Goal: Information Seeking & Learning: Find specific page/section

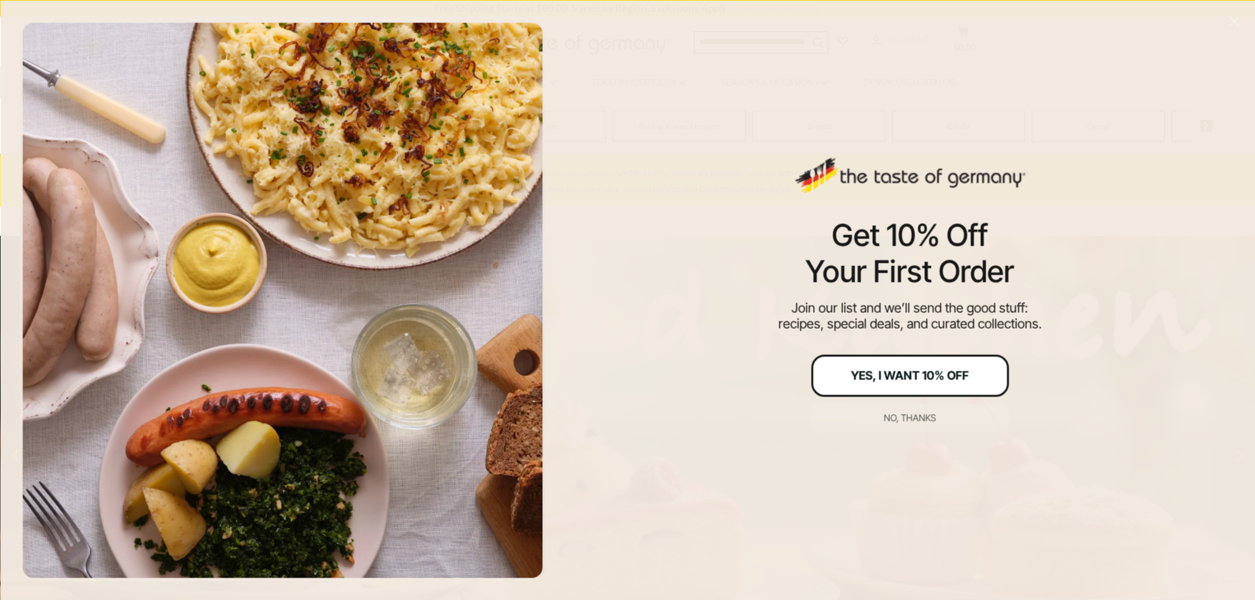
click at [904, 376] on div "Yes, I Want 10% Off" at bounding box center [910, 376] width 118 height 12
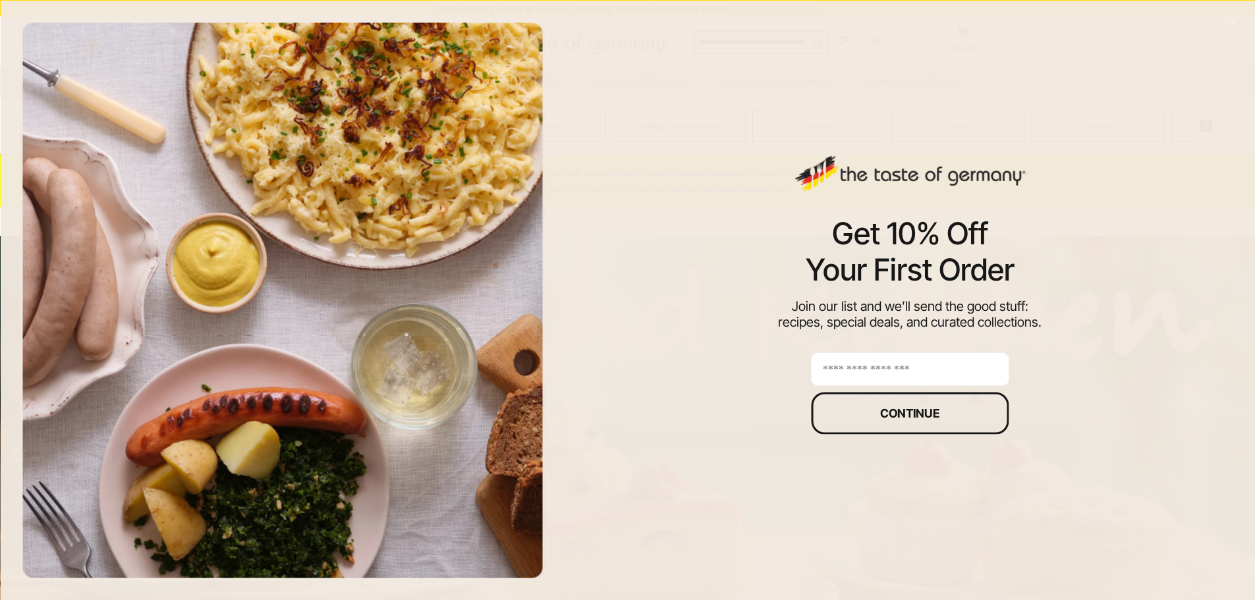
click at [902, 378] on input "email" at bounding box center [910, 369] width 198 height 33
type input "**********"
click at [915, 420] on button "Continue" at bounding box center [910, 413] width 198 height 42
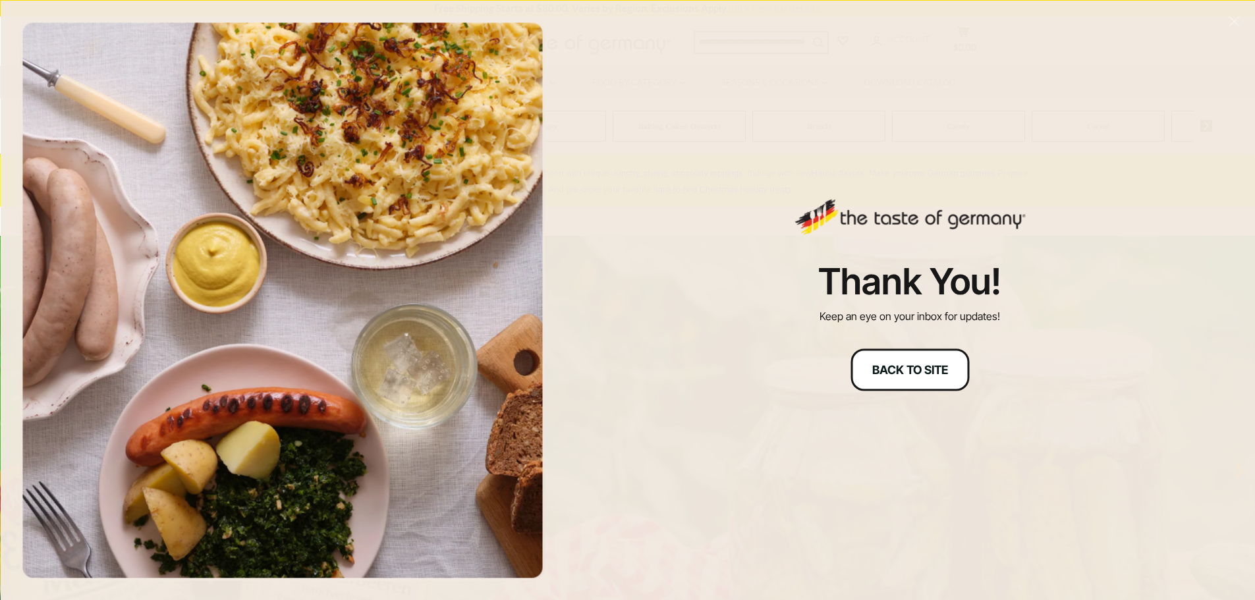
click at [910, 376] on button "Back to site" at bounding box center [910, 370] width 119 height 42
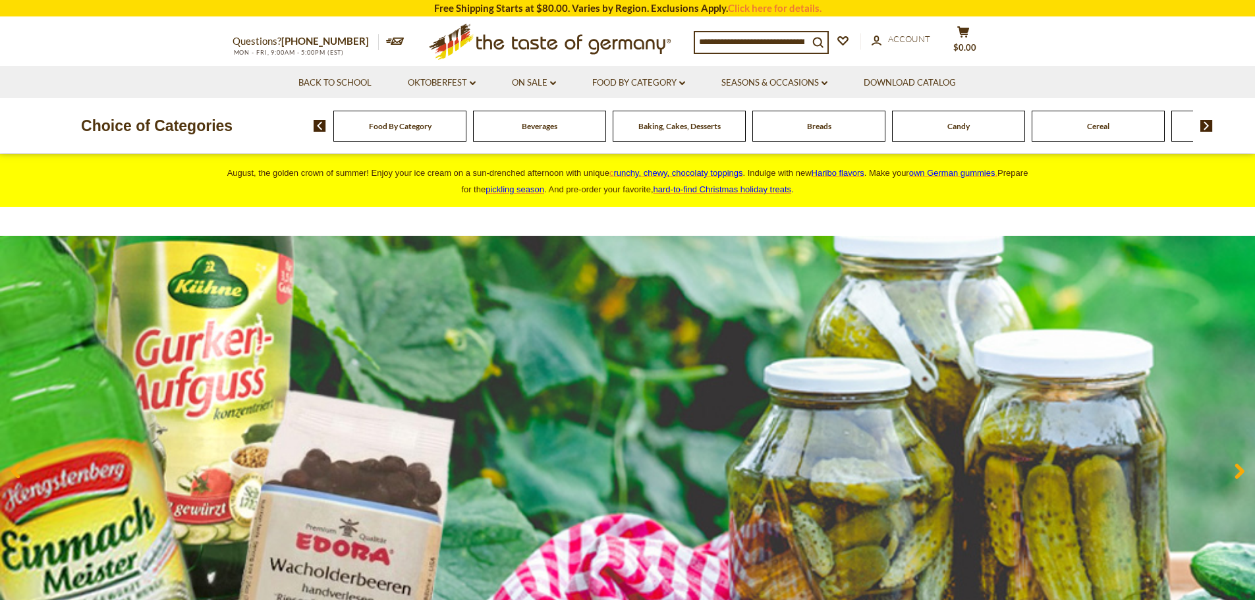
click at [395, 134] on div "Food By Category" at bounding box center [399, 126] width 133 height 31
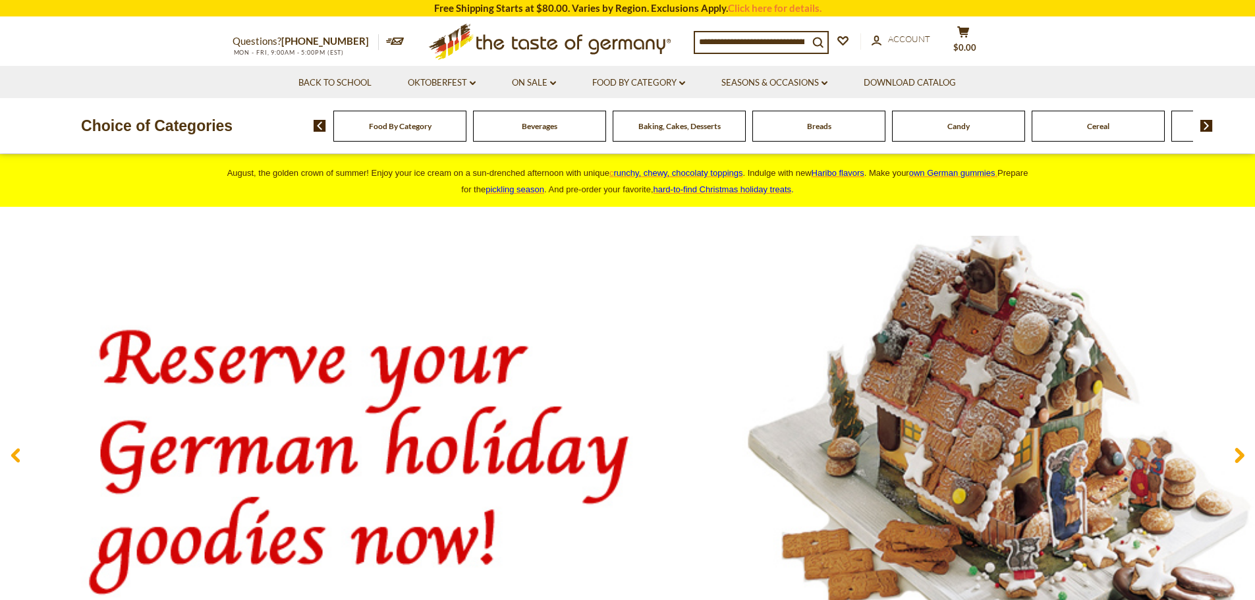
click at [395, 134] on div "Food By Category" at bounding box center [399, 126] width 133 height 31
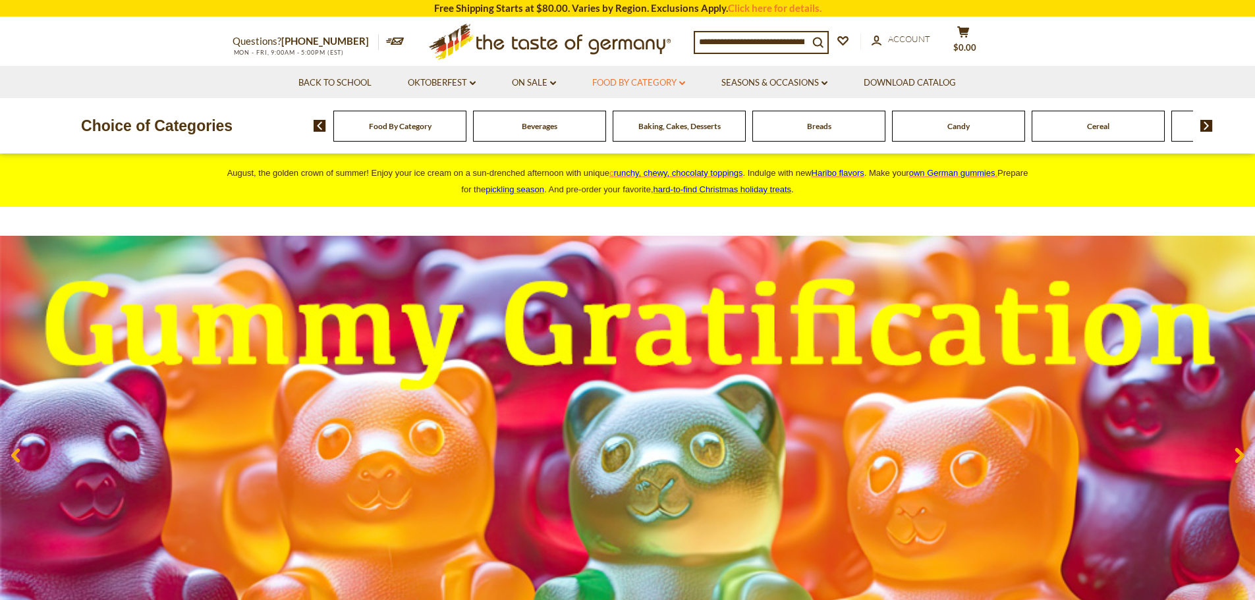
click at [646, 84] on link "Food By Category dropdown_arrow" at bounding box center [638, 83] width 93 height 14
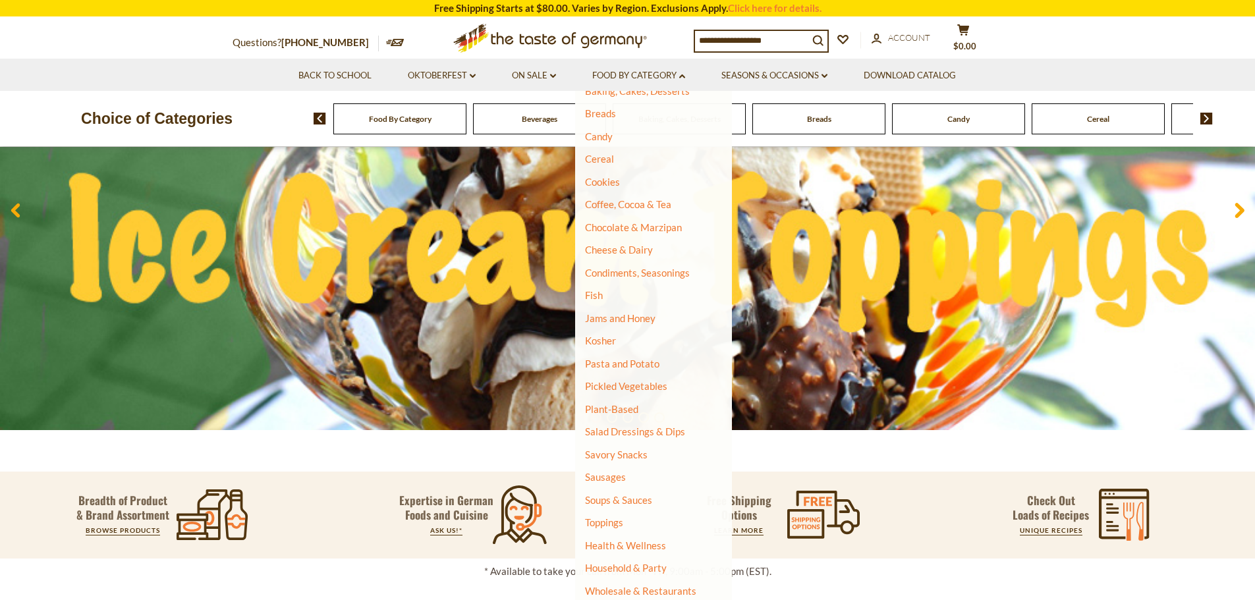
scroll to position [264, 0]
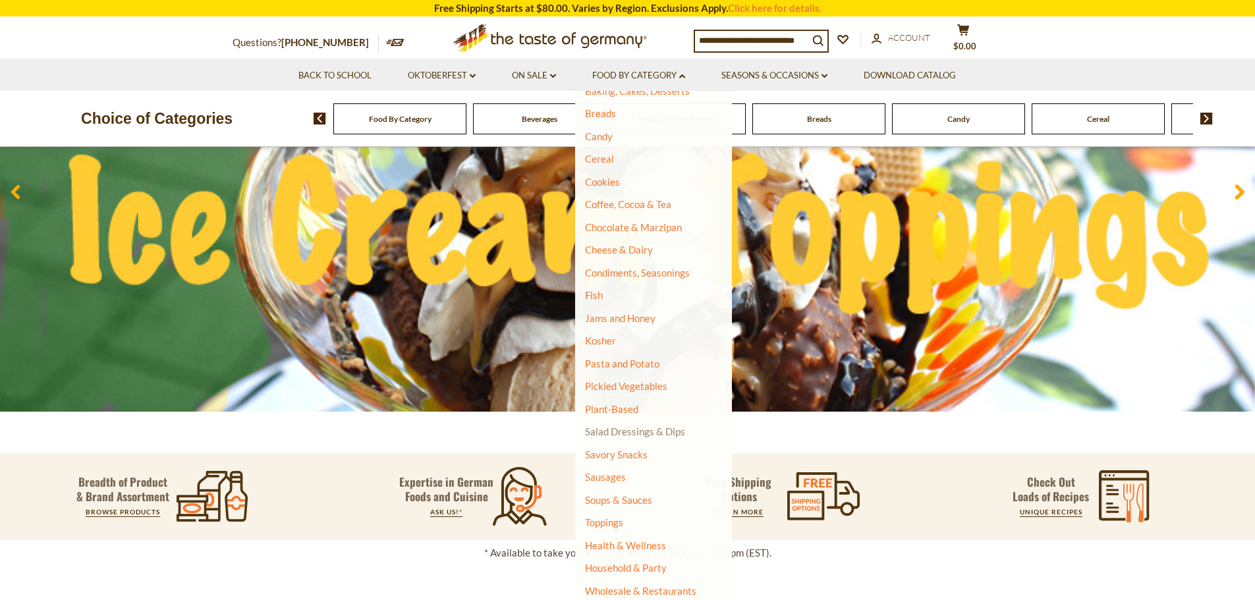
click at [624, 431] on link "Salad Dressings & Dips" at bounding box center [635, 432] width 100 height 12
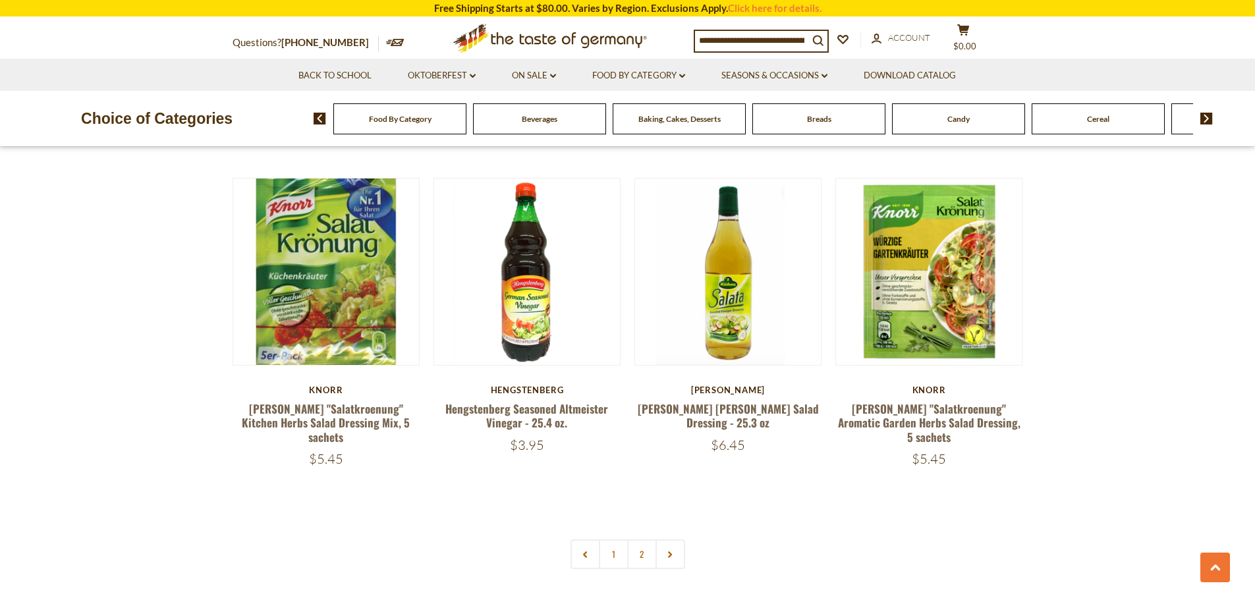
scroll to position [2702, 0]
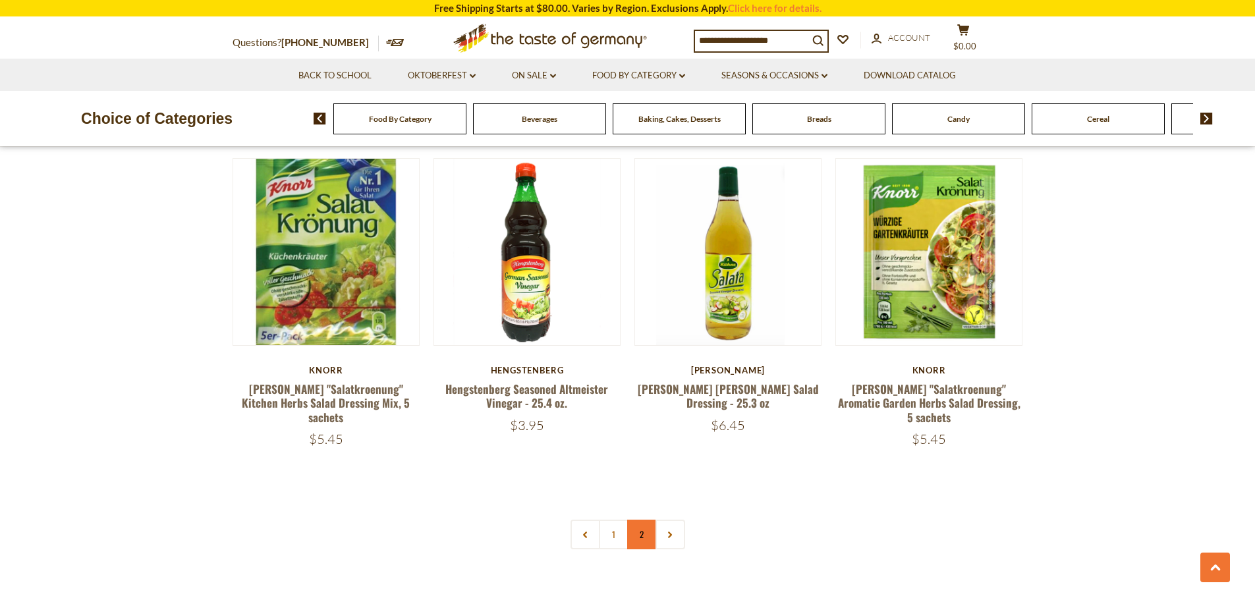
click at [633, 520] on link "2" at bounding box center [642, 535] width 30 height 30
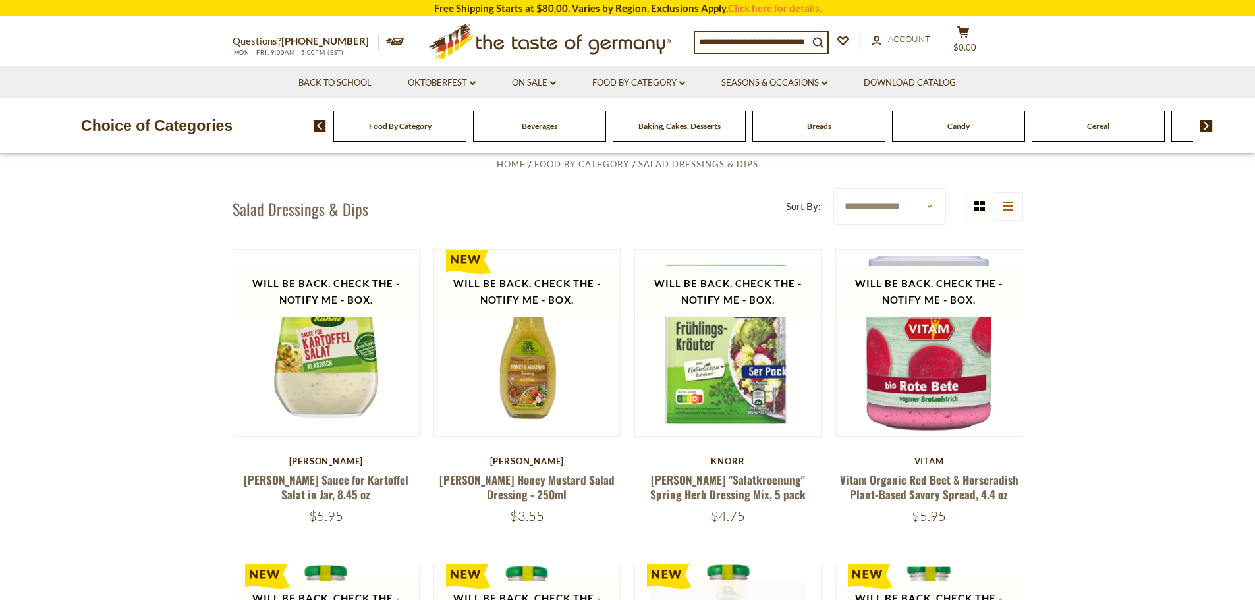
scroll to position [0, 0]
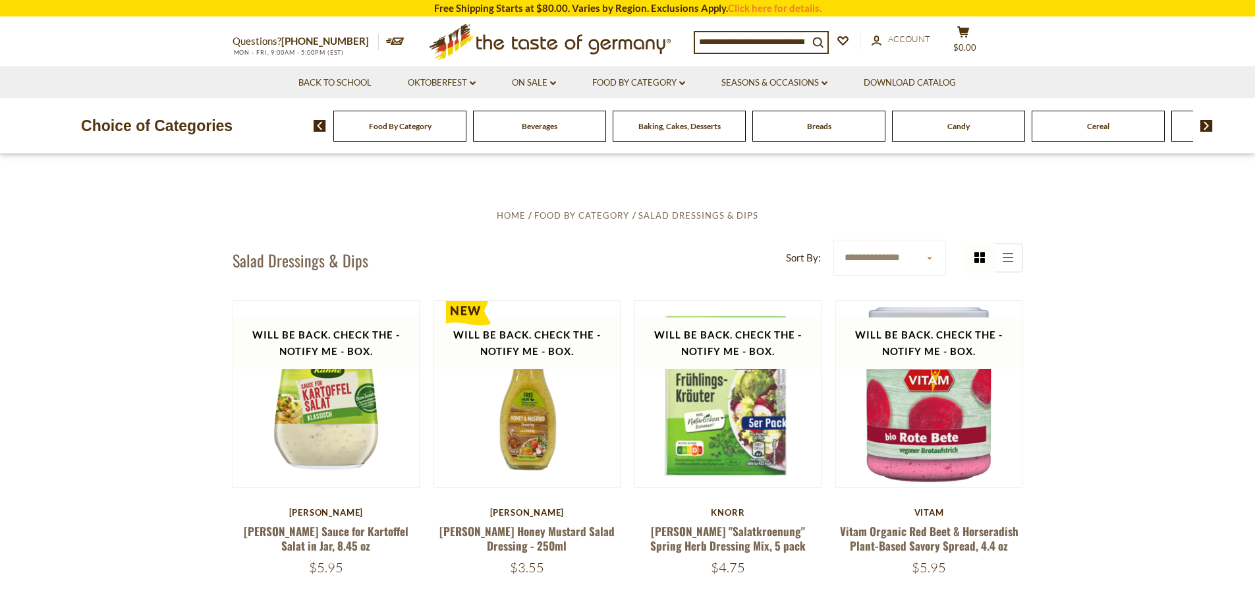
click at [414, 123] on span "Food By Category" at bounding box center [400, 126] width 63 height 10
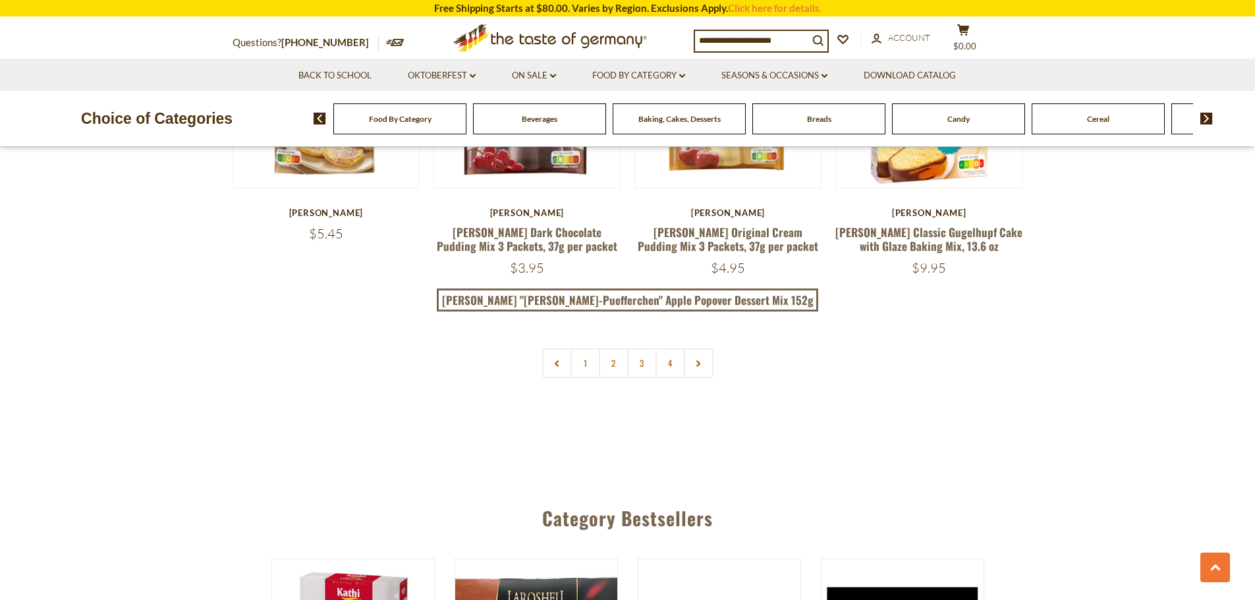
scroll to position [2900, 0]
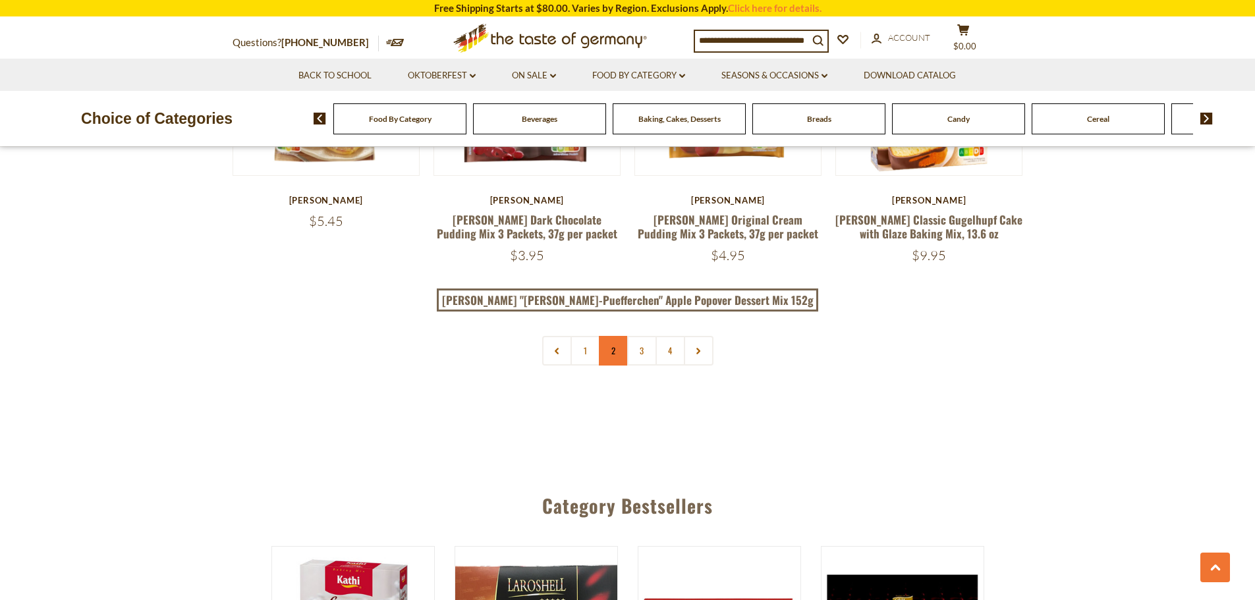
click at [613, 336] on link "2" at bounding box center [614, 351] width 30 height 30
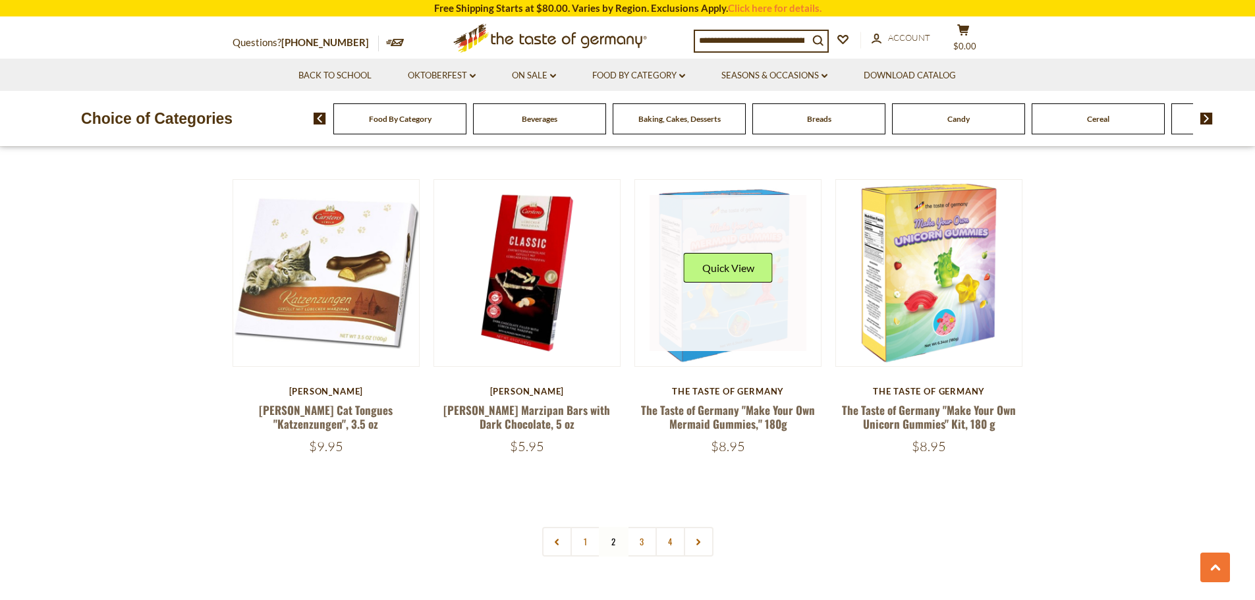
scroll to position [2810, 0]
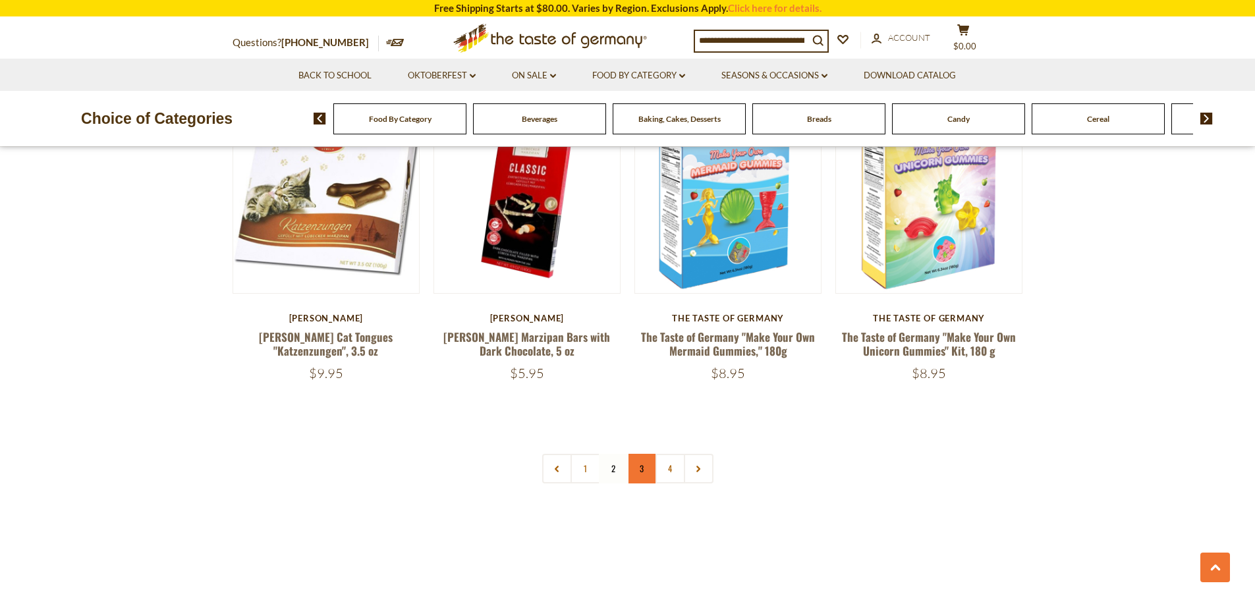
click at [640, 454] on link "3" at bounding box center [642, 469] width 30 height 30
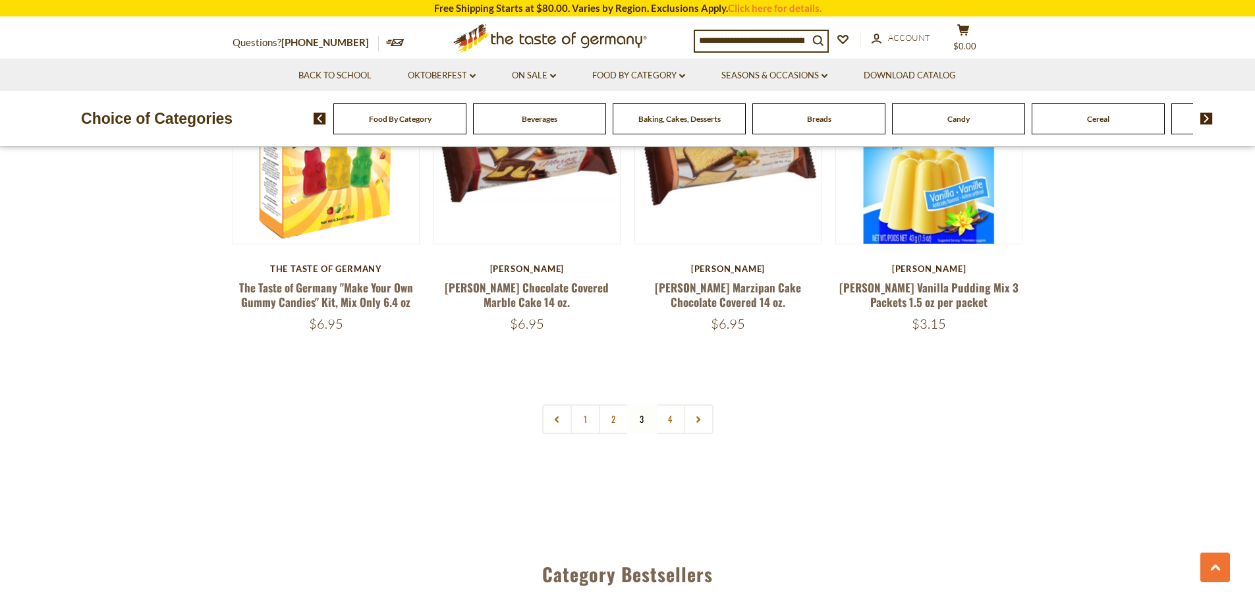
scroll to position [2876, 0]
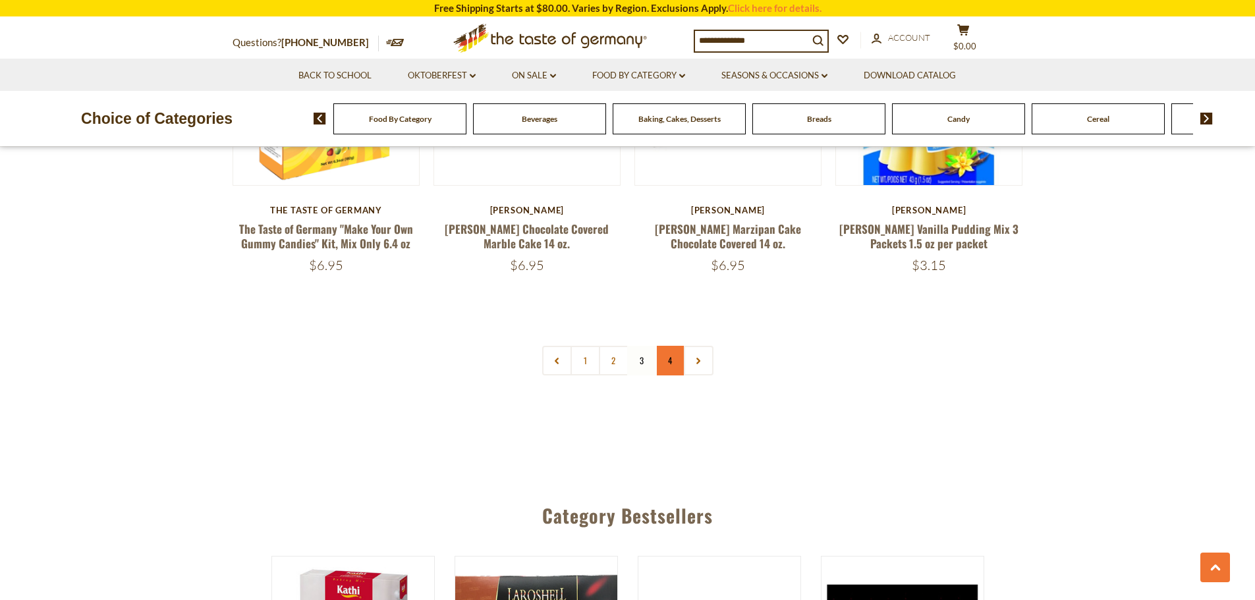
click at [673, 346] on link "4" at bounding box center [671, 361] width 30 height 30
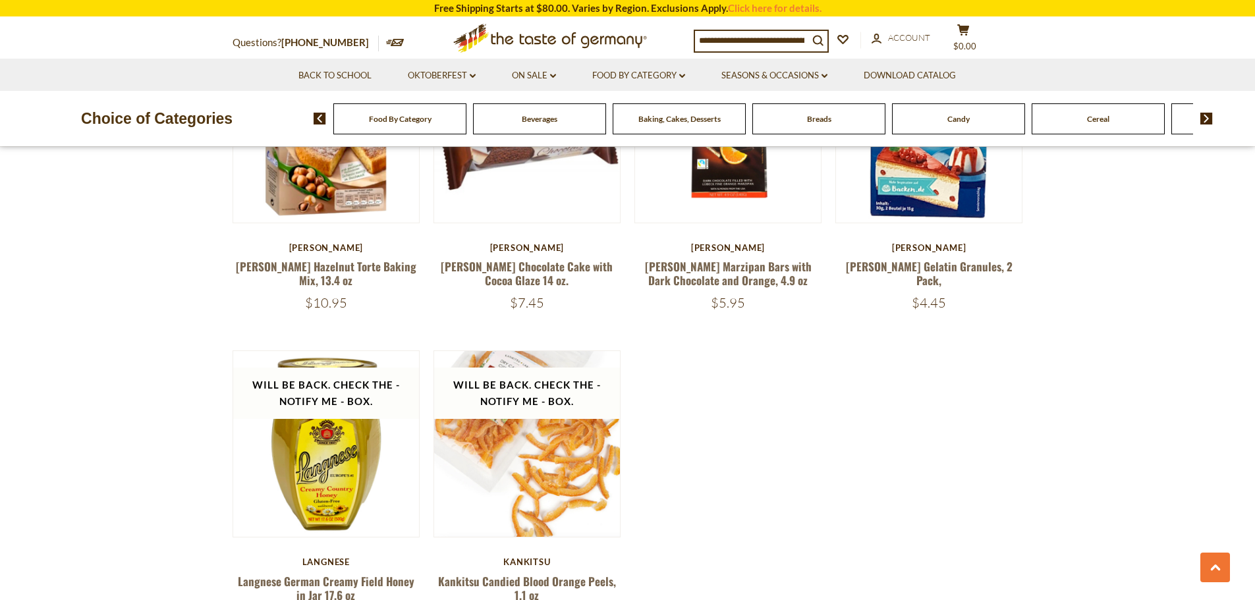
scroll to position [1558, 0]
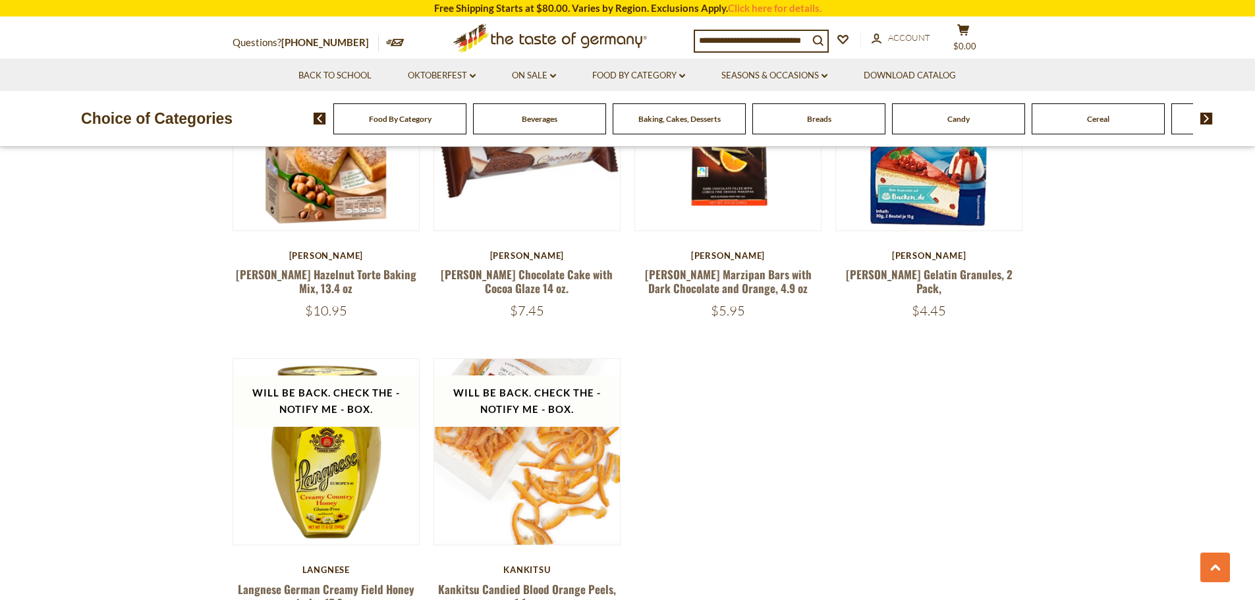
click at [1205, 114] on img at bounding box center [1207, 119] width 13 height 12
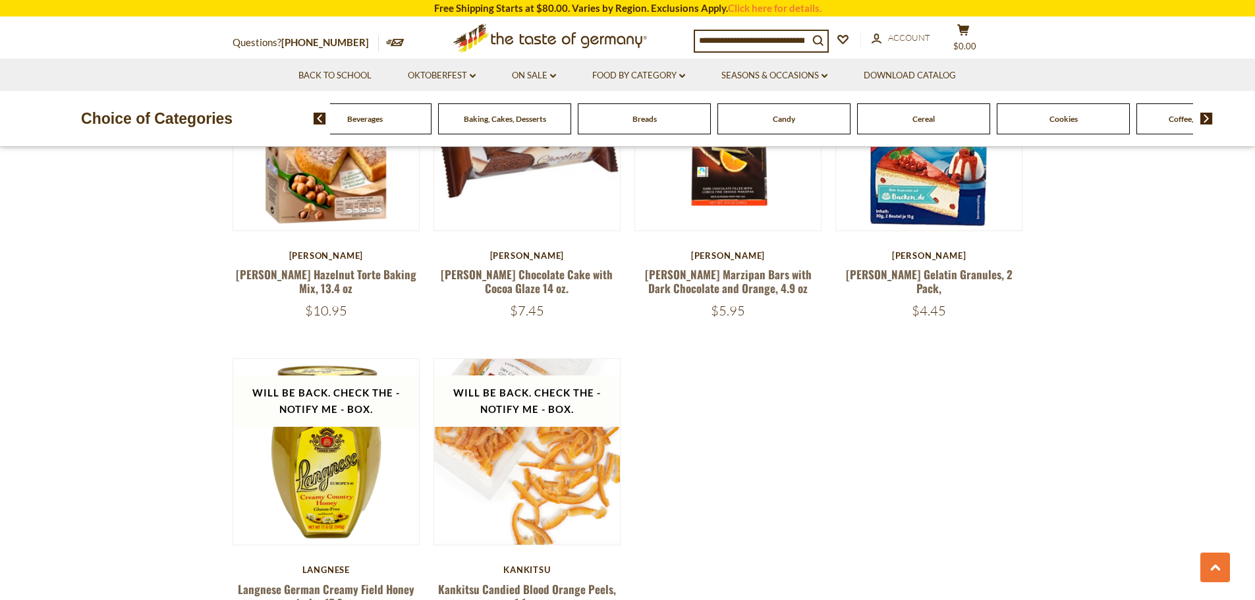
click at [1205, 114] on img at bounding box center [1207, 119] width 13 height 12
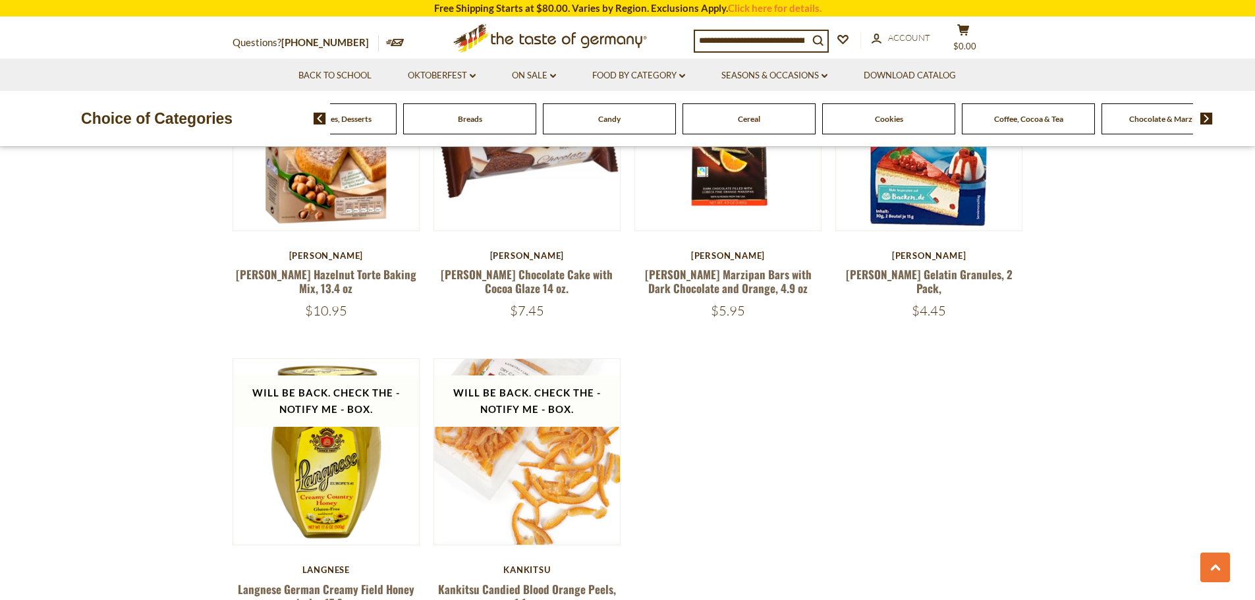
click at [1205, 114] on img at bounding box center [1207, 119] width 13 height 12
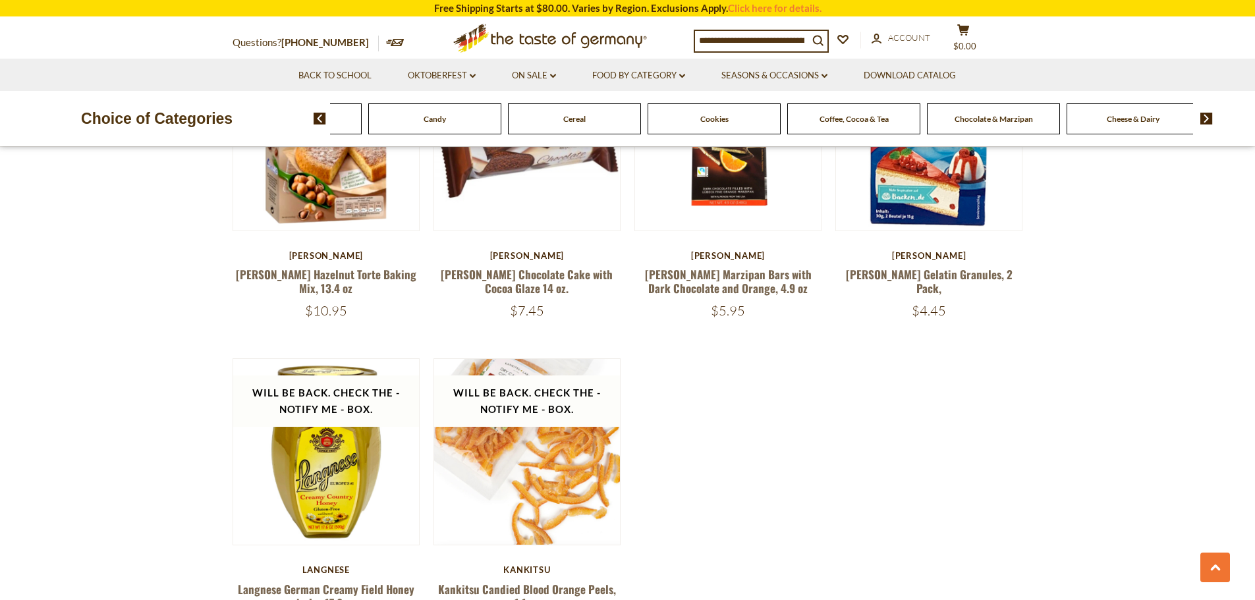
click at [1205, 114] on img at bounding box center [1207, 119] width 13 height 12
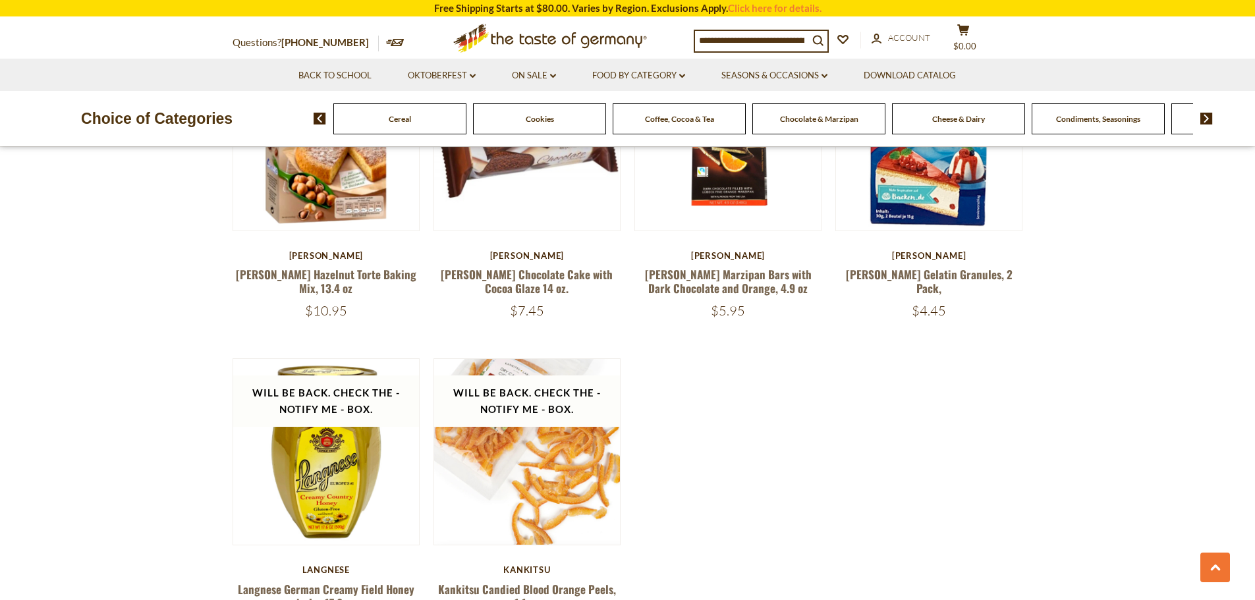
click at [1205, 114] on img at bounding box center [1207, 119] width 13 height 12
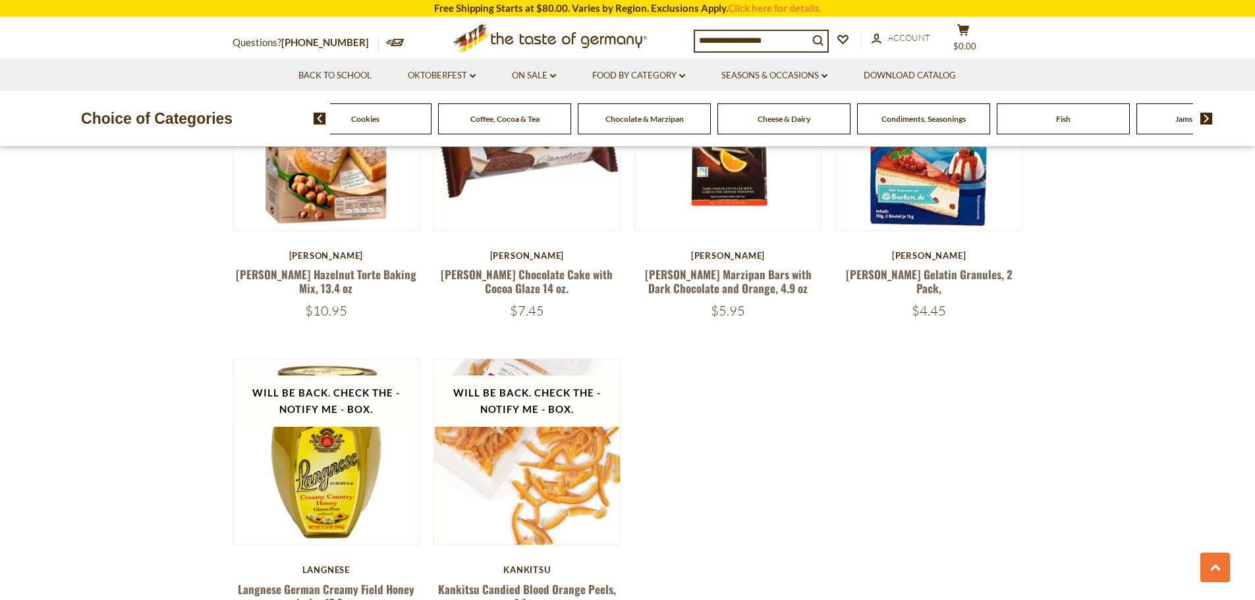
click at [1205, 114] on img at bounding box center [1207, 119] width 13 height 12
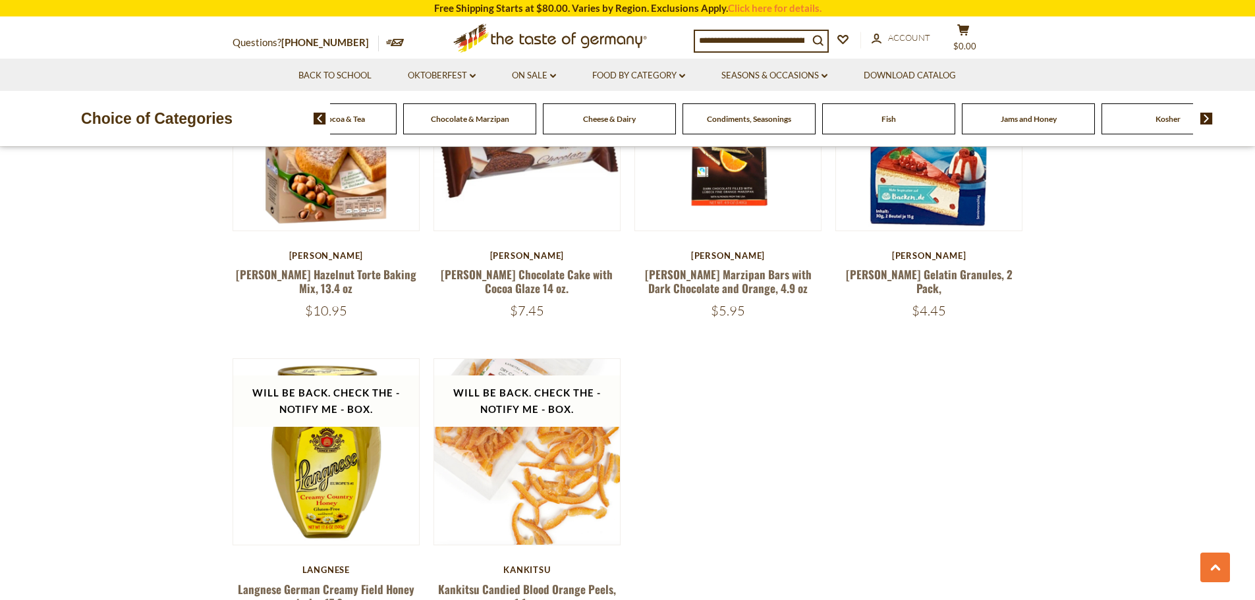
click at [1205, 114] on img at bounding box center [1207, 119] width 13 height 12
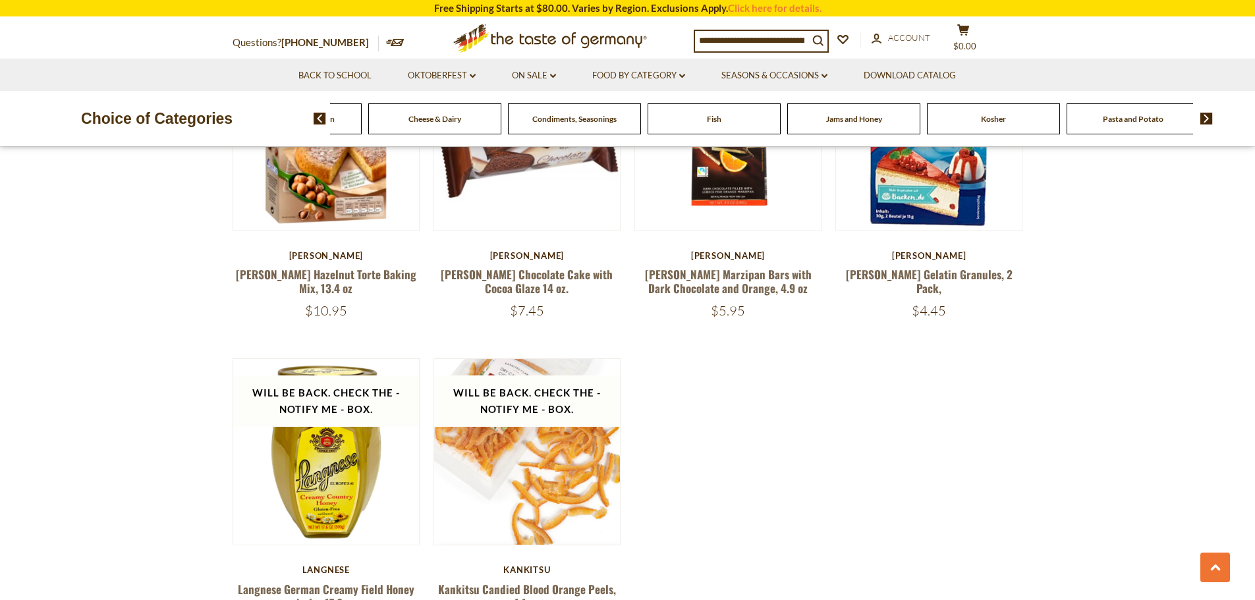
click at [1205, 114] on img at bounding box center [1207, 119] width 13 height 12
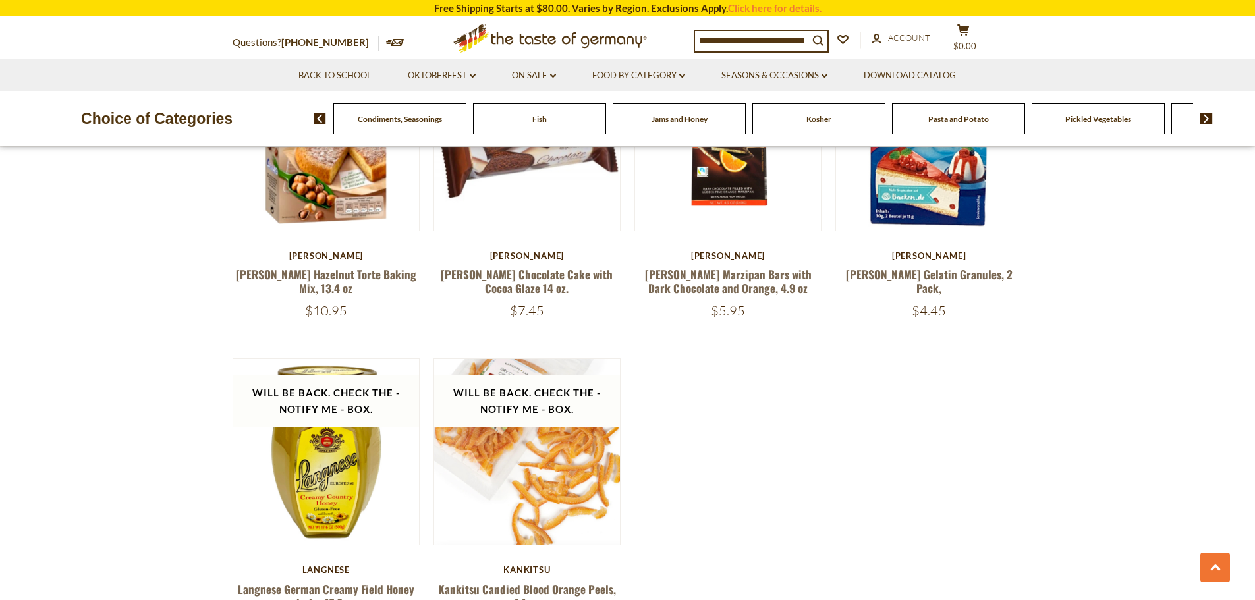
click at [1205, 114] on img at bounding box center [1207, 119] width 13 height 12
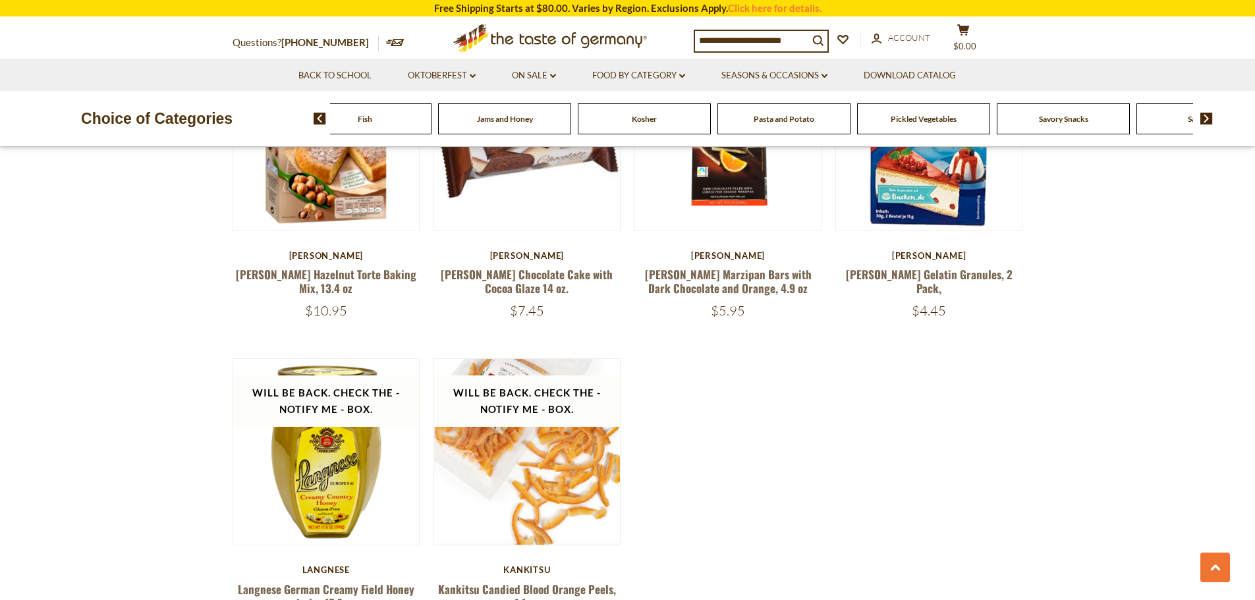
click at [1205, 114] on img at bounding box center [1207, 119] width 13 height 12
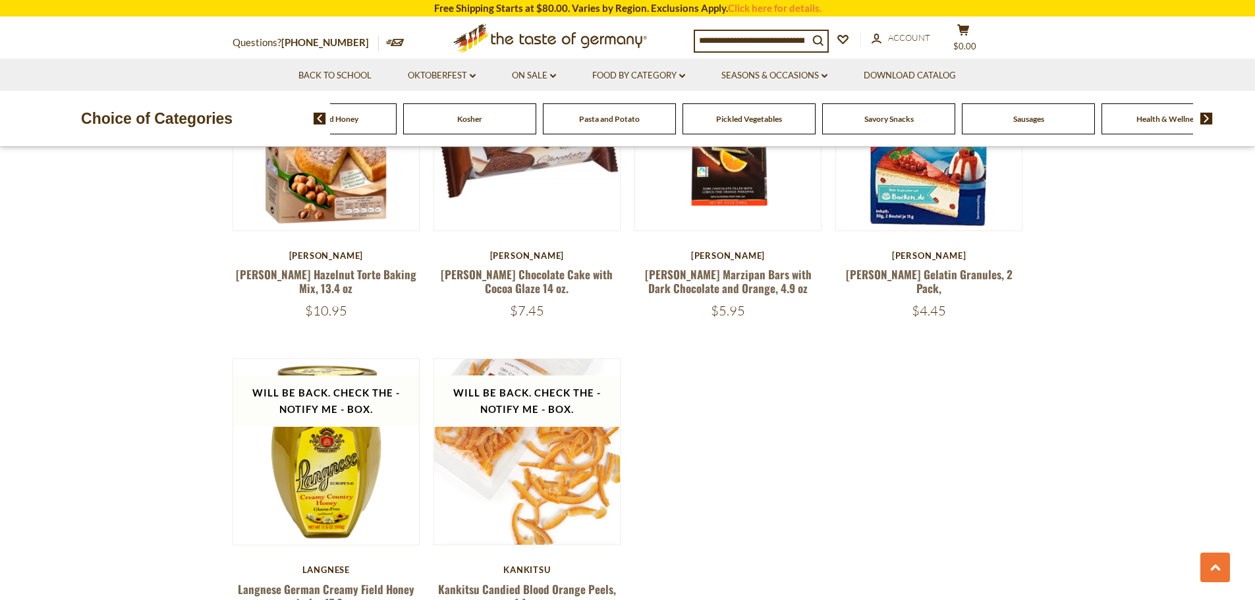
click at [1043, 124] on span "Sausages" at bounding box center [1029, 119] width 31 height 10
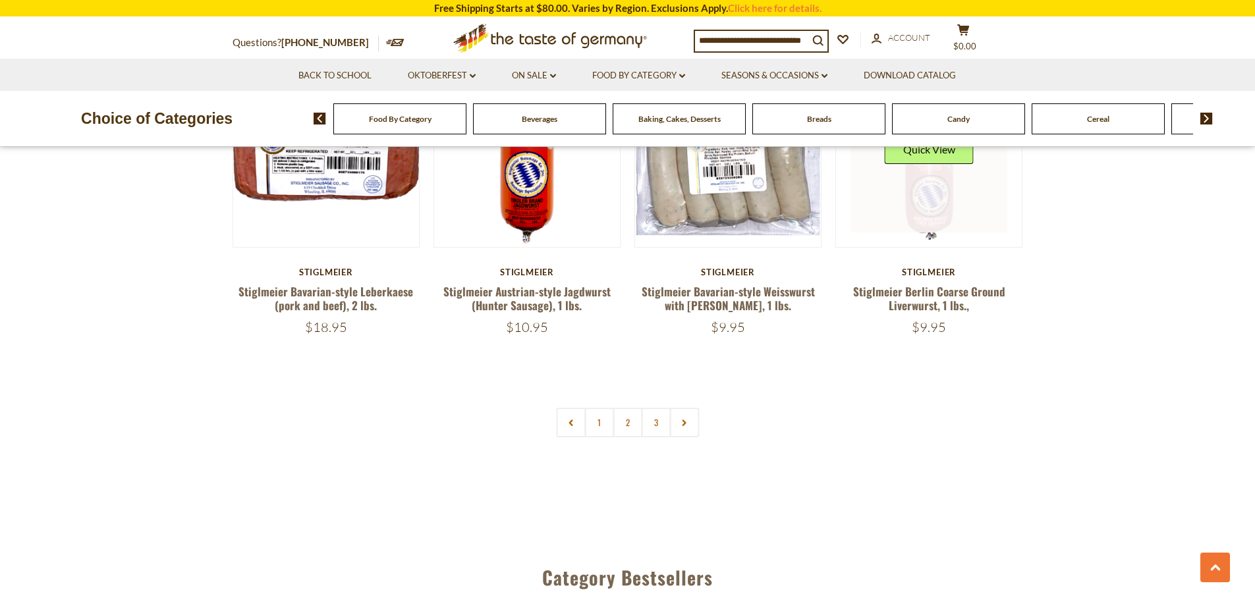
scroll to position [3163, 0]
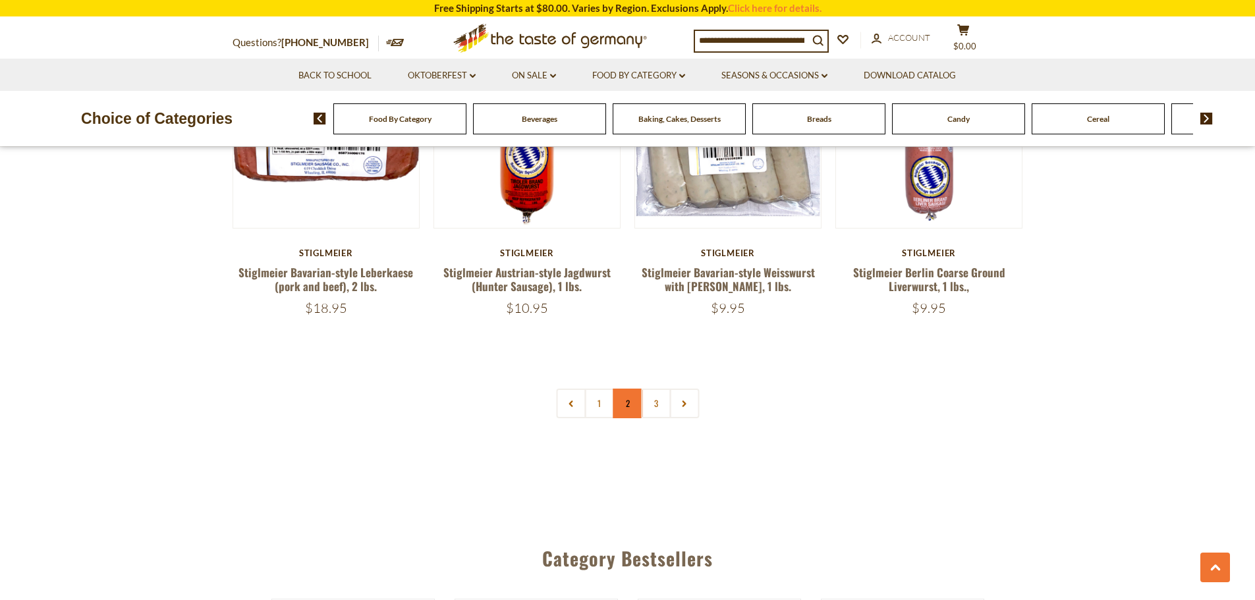
click at [623, 389] on link "2" at bounding box center [628, 404] width 30 height 30
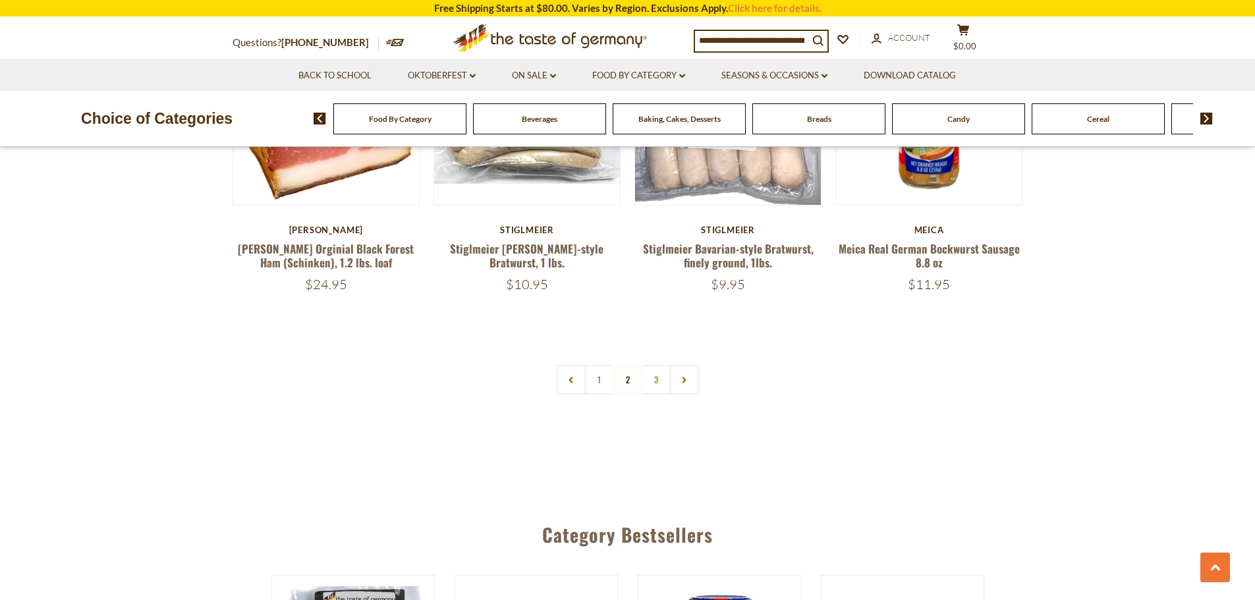
scroll to position [3190, 0]
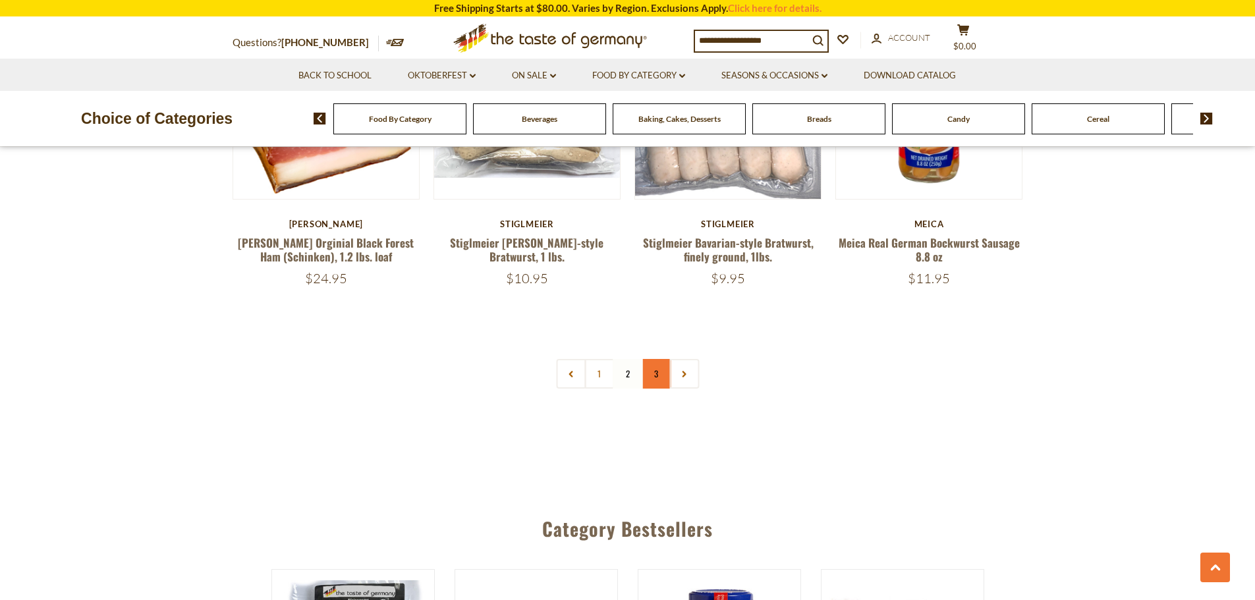
click at [660, 359] on link "3" at bounding box center [656, 374] width 30 height 30
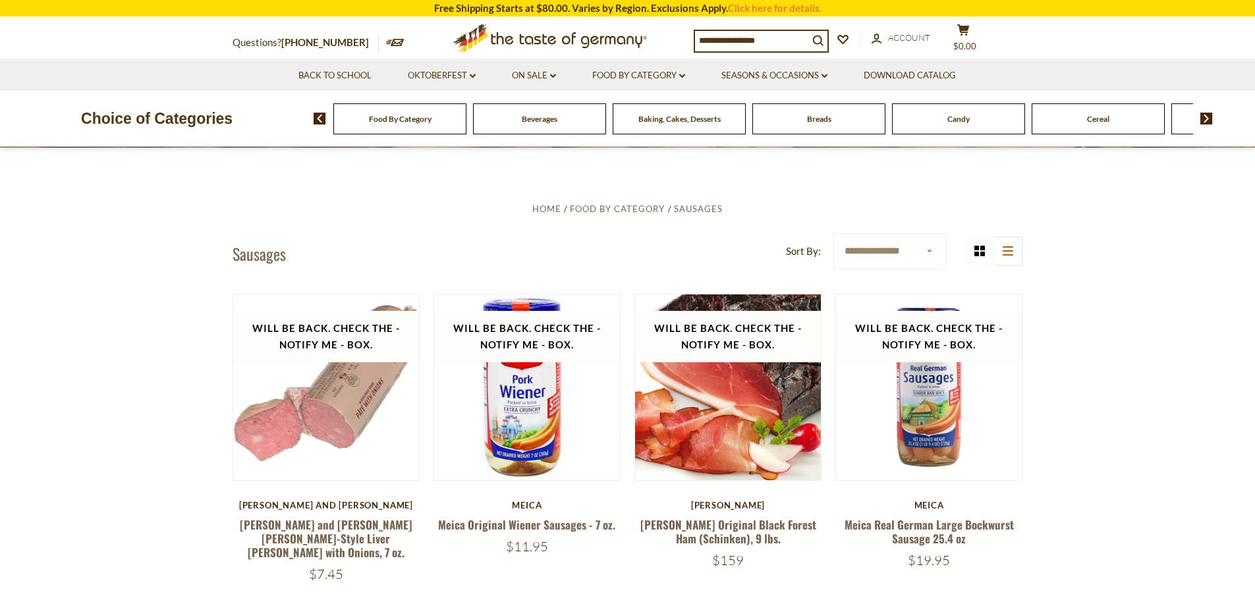
scroll to position [330, 0]
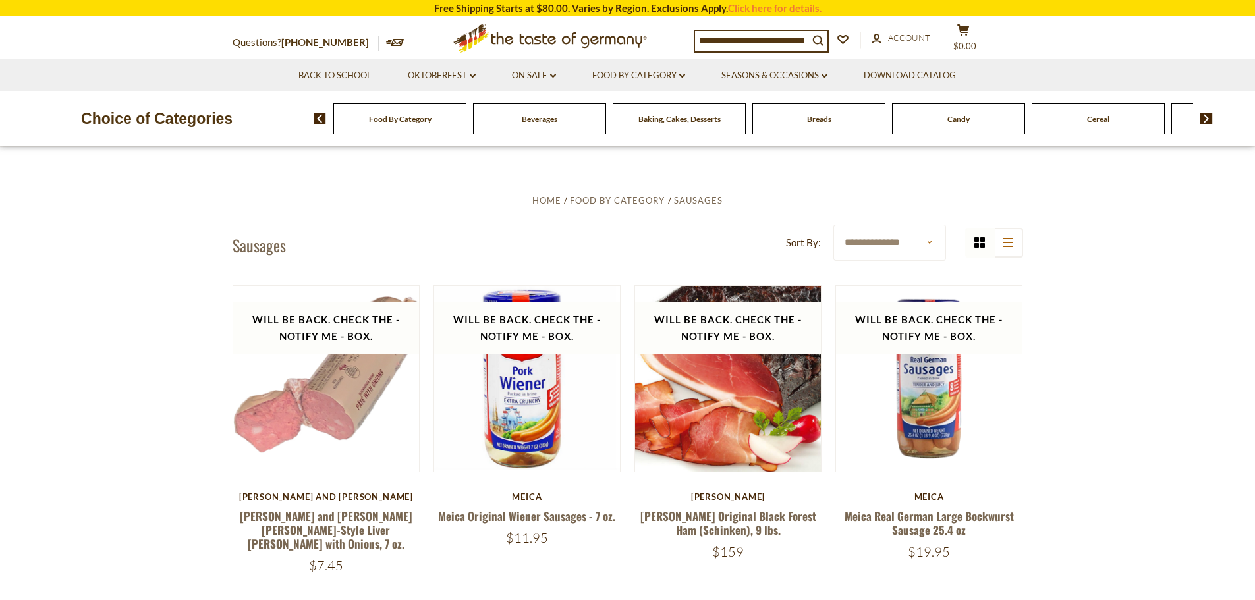
click at [706, 32] on input at bounding box center [751, 40] width 113 height 18
paste input "*********"
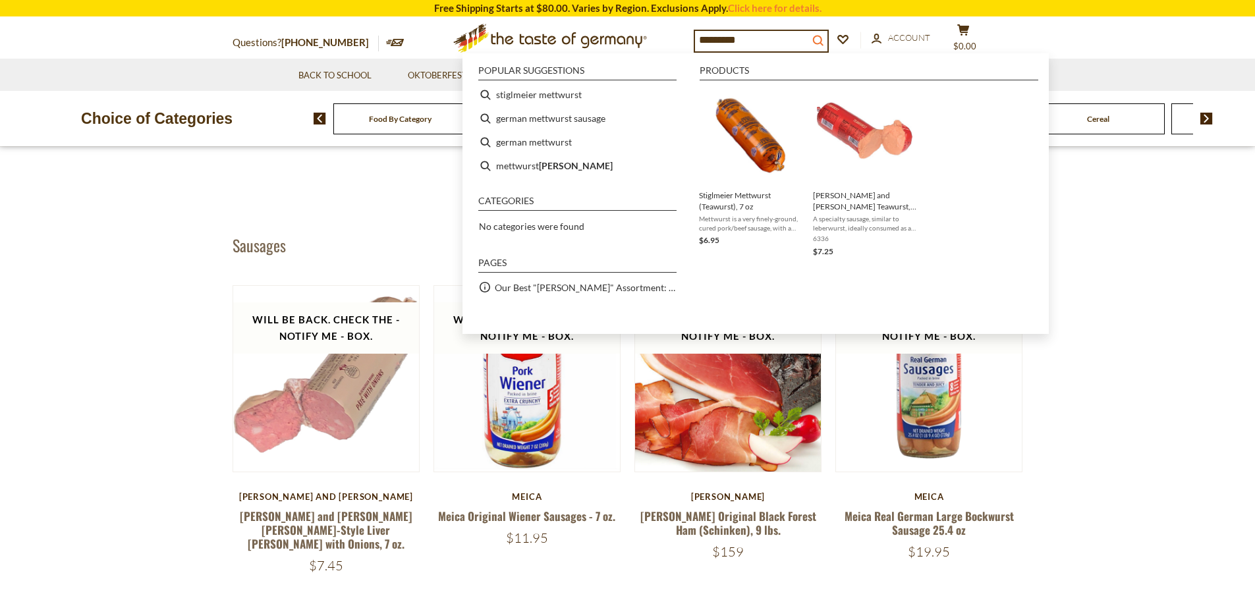
type input "*********"
click at [824, 35] on icon "search_icon" at bounding box center [818, 40] width 11 height 11
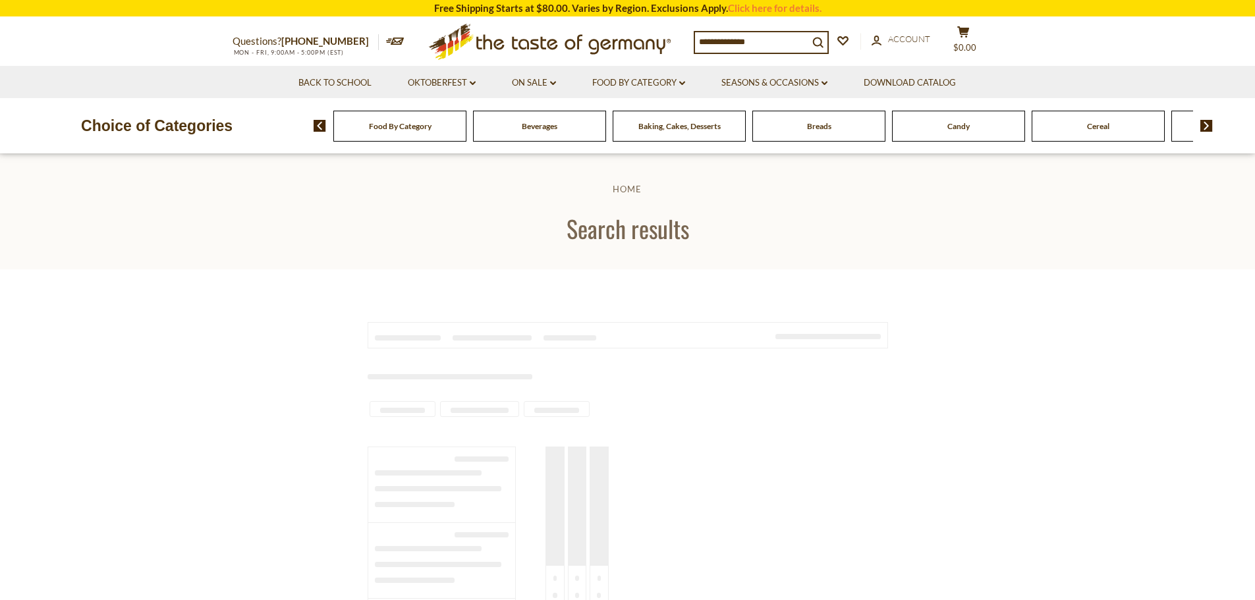
type input "*********"
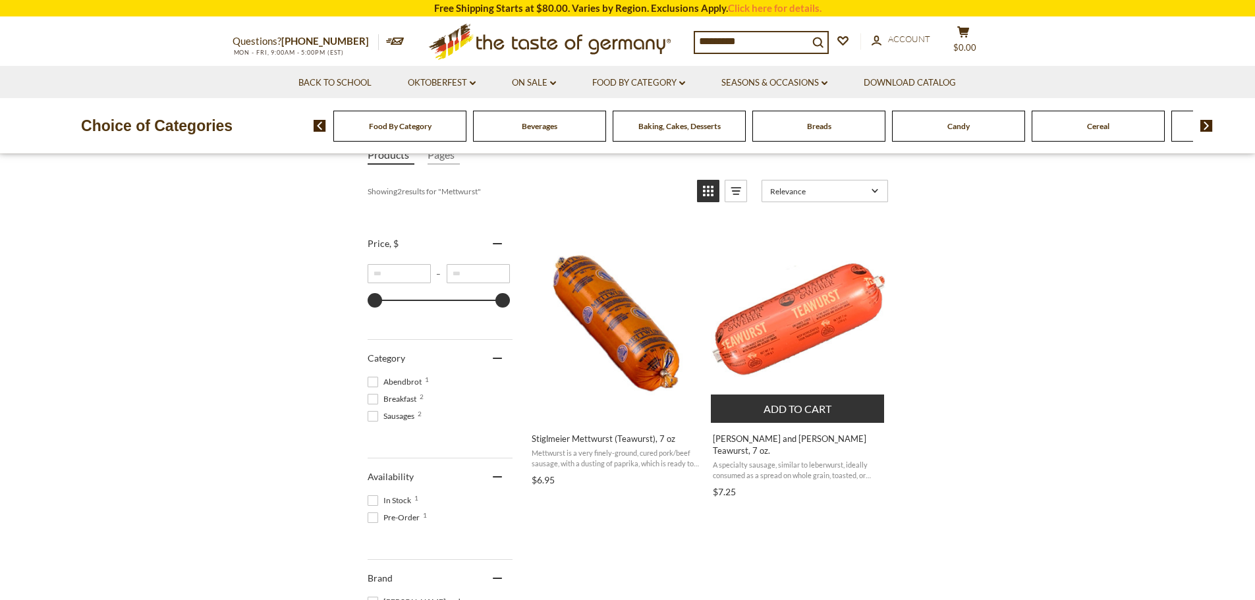
scroll to position [264, 0]
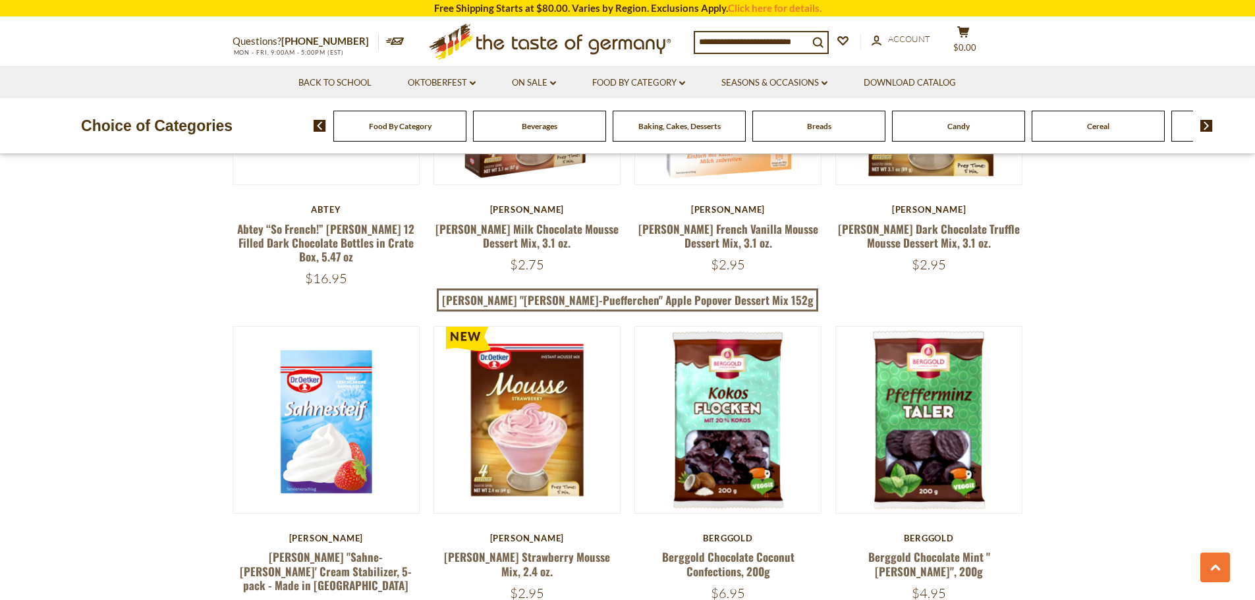
scroll to position [3850, 0]
